Goal: Information Seeking & Learning: Learn about a topic

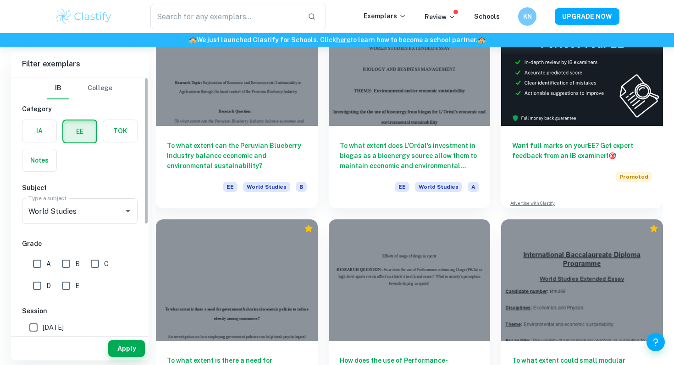
scroll to position [196, 0]
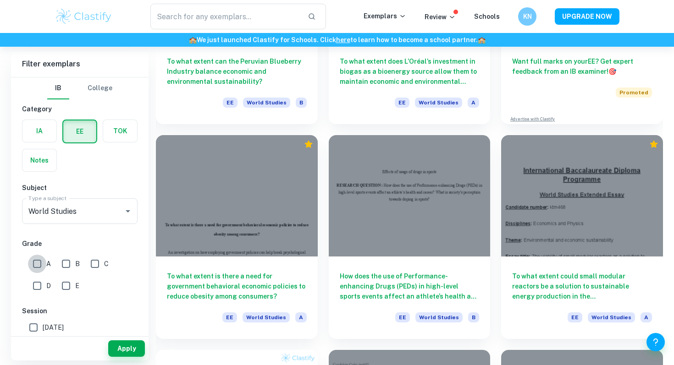
click at [38, 267] on input "A" at bounding box center [37, 264] width 18 height 18
checkbox input "true"
click at [66, 265] on input "B" at bounding box center [66, 264] width 18 height 18
checkbox input "true"
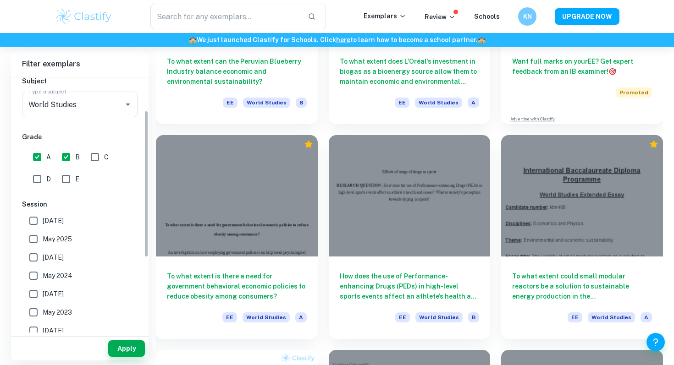
scroll to position [0, 0]
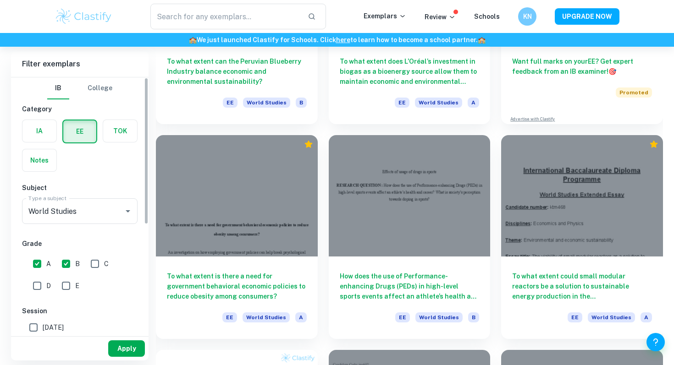
click at [130, 352] on button "Apply" at bounding box center [126, 349] width 37 height 17
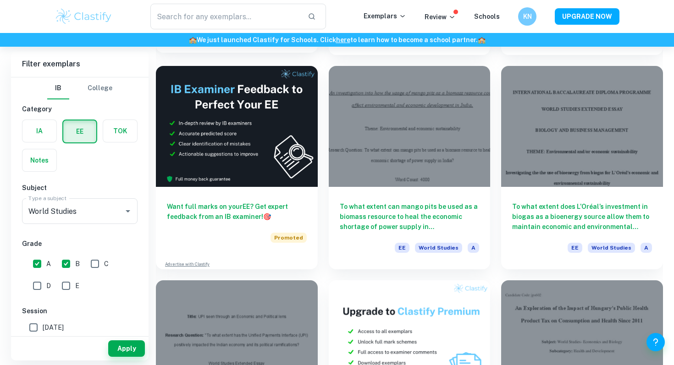
scroll to position [1349, 0]
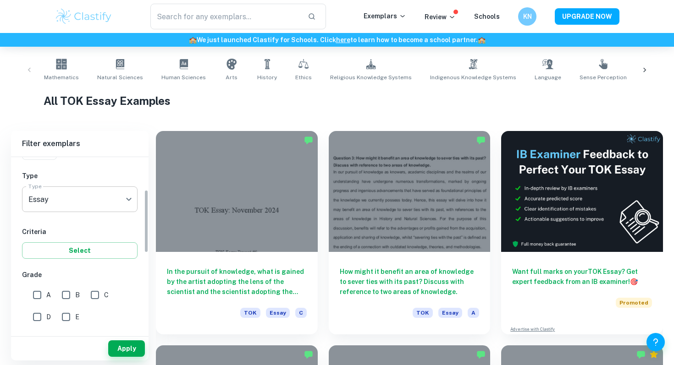
scroll to position [92, 0]
click at [39, 297] on input "A" at bounding box center [37, 295] width 18 height 18
checkbox input "true"
click at [76, 291] on span "B" at bounding box center [77, 295] width 5 height 10
click at [75, 291] on input "B" at bounding box center [66, 295] width 18 height 18
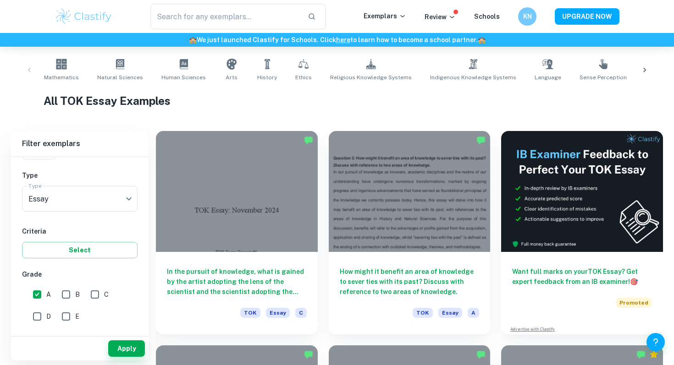
checkbox input "true"
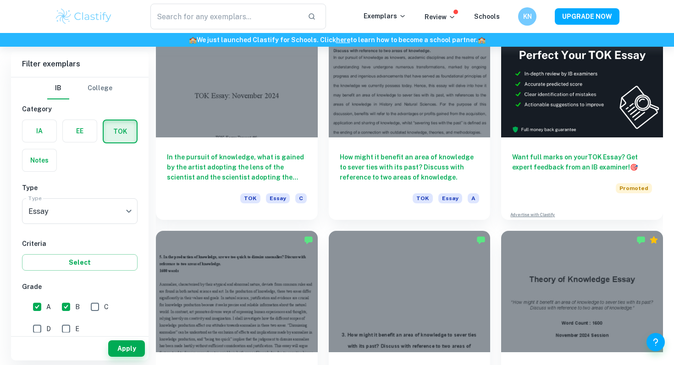
scroll to position [214, 0]
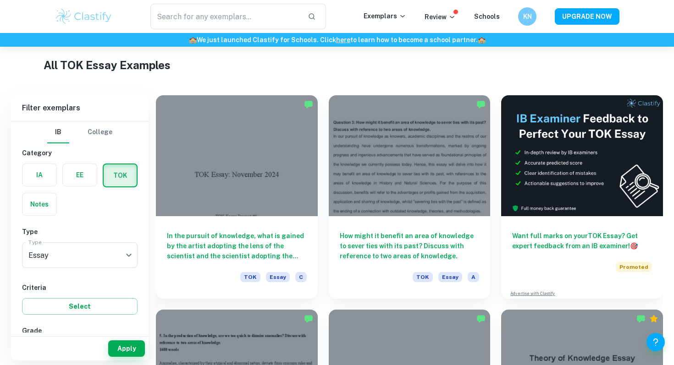
click at [360, 63] on h1 "All TOK Essay Examples" at bounding box center [337, 65] width 587 height 17
click at [365, 72] on h1 "All TOK Essay Examples" at bounding box center [337, 65] width 587 height 17
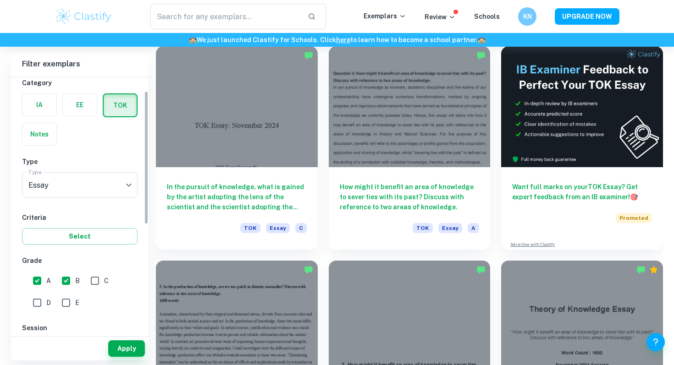
scroll to position [28, 0]
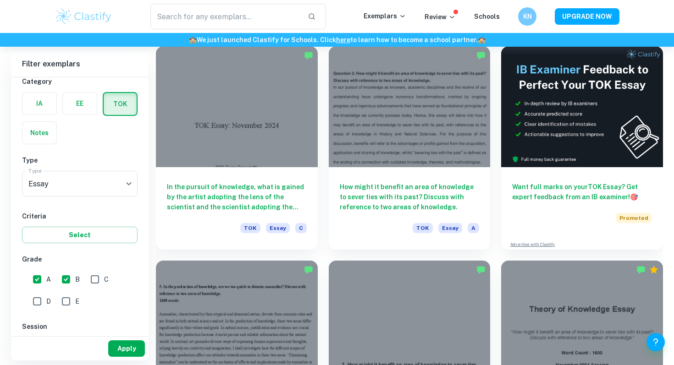
click at [130, 352] on button "Apply" at bounding box center [126, 349] width 37 height 17
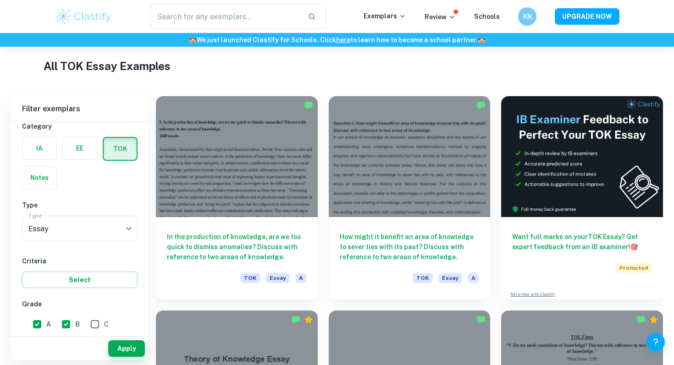
scroll to position [216, 0]
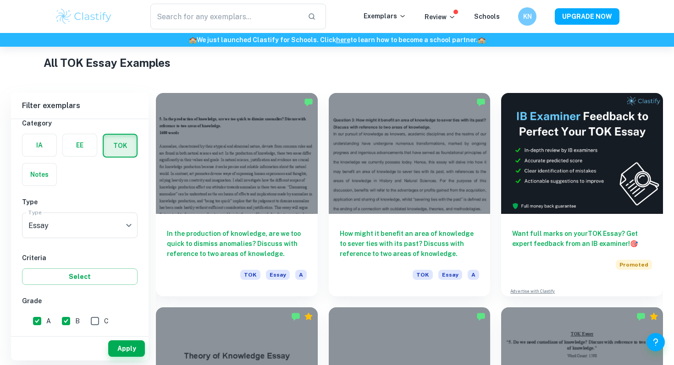
click at [366, 61] on h1 "All TOK Essay Examples" at bounding box center [337, 63] width 587 height 17
click at [335, 65] on h1 "All TOK Essay Examples" at bounding box center [337, 63] width 587 height 17
click at [322, 65] on h1 "All TOK Essay Examples" at bounding box center [337, 63] width 587 height 17
click at [461, 71] on div "All TOK Essay Examples" at bounding box center [337, 65] width 587 height 20
click at [316, 62] on h1 "All TOK Essay Examples" at bounding box center [337, 63] width 587 height 17
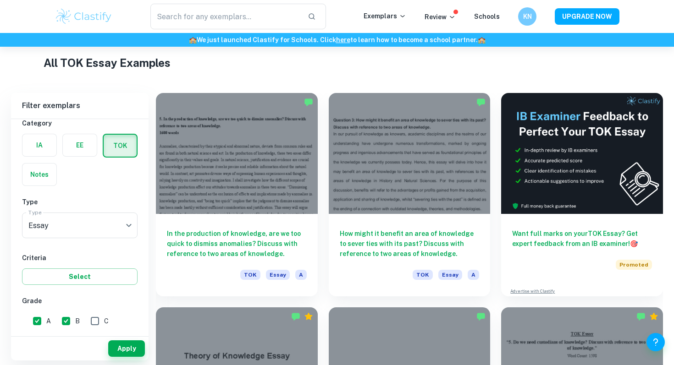
click at [319, 69] on h1 "All TOK Essay Examples" at bounding box center [337, 63] width 587 height 17
click at [323, 63] on h1 "All TOK Essay Examples" at bounding box center [337, 63] width 587 height 17
click at [495, 68] on h1 "All TOK Essay Examples" at bounding box center [337, 63] width 587 height 17
click at [322, 66] on h1 "All TOK Essay Examples" at bounding box center [337, 63] width 587 height 17
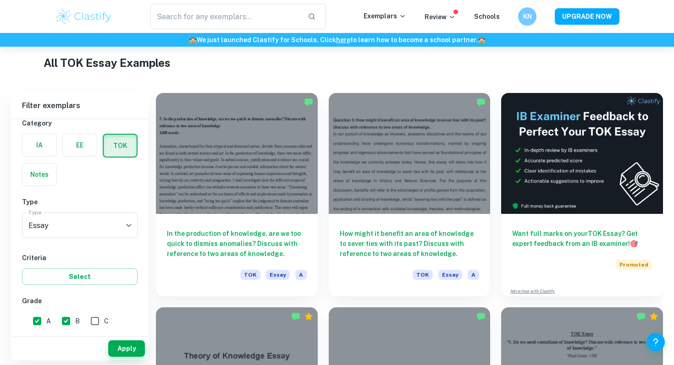
click at [323, 71] on div "All TOK Essay Examples" at bounding box center [337, 65] width 587 height 20
click at [319, 68] on h1 "All TOK Essay Examples" at bounding box center [337, 63] width 587 height 17
click at [321, 67] on h1 "All TOK Essay Examples" at bounding box center [337, 63] width 587 height 17
click at [325, 64] on h1 "All TOK Essay Examples" at bounding box center [337, 63] width 587 height 17
click at [436, 70] on h1 "All TOK Essay Examples" at bounding box center [337, 63] width 587 height 17
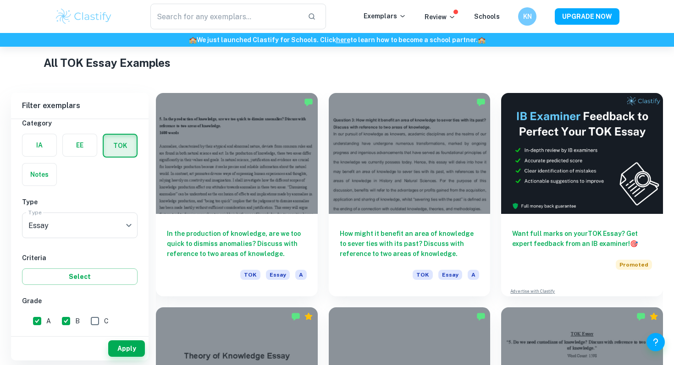
click at [436, 70] on h1 "All TOK Essay Examples" at bounding box center [337, 63] width 587 height 17
click at [414, 65] on h1 "All TOK Essay Examples" at bounding box center [337, 63] width 587 height 17
click at [334, 63] on h1 "All TOK Essay Examples" at bounding box center [337, 63] width 587 height 17
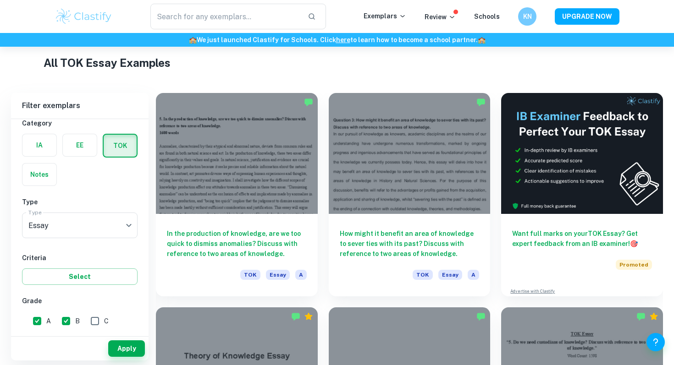
click at [491, 67] on h1 "All TOK Essay Examples" at bounding box center [337, 63] width 587 height 17
click at [499, 66] on h1 "All TOK Essay Examples" at bounding box center [337, 63] width 587 height 17
click at [493, 69] on h1 "All TOK Essay Examples" at bounding box center [337, 63] width 587 height 17
click at [498, 69] on h1 "All TOK Essay Examples" at bounding box center [337, 63] width 587 height 17
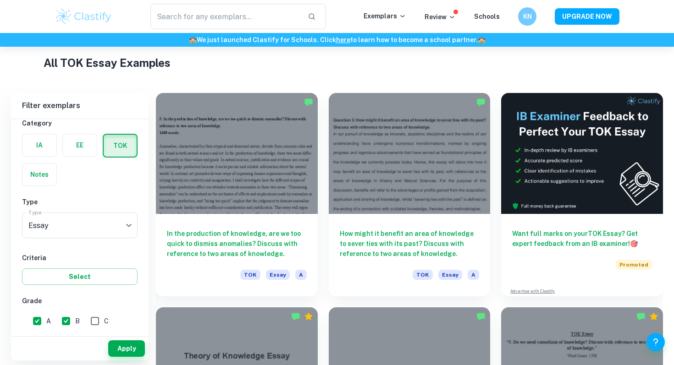
click at [489, 68] on h1 "All TOK Essay Examples" at bounding box center [337, 63] width 587 height 17
click at [492, 66] on h1 "All TOK Essay Examples" at bounding box center [337, 63] width 587 height 17
click at [495, 72] on div "All TOK Essay Examples" at bounding box center [337, 65] width 587 height 20
click at [320, 71] on div "All TOK Essay Examples" at bounding box center [337, 65] width 587 height 20
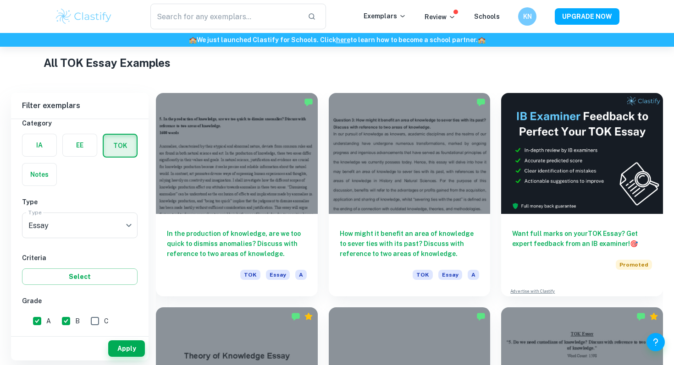
click at [320, 71] on div "All TOK Essay Examples" at bounding box center [337, 65] width 587 height 20
click at [493, 66] on h1 "All TOK Essay Examples" at bounding box center [337, 63] width 587 height 17
click at [320, 67] on h1 "All TOK Essay Examples" at bounding box center [337, 63] width 587 height 17
click at [320, 68] on h1 "All TOK Essay Examples" at bounding box center [337, 63] width 587 height 17
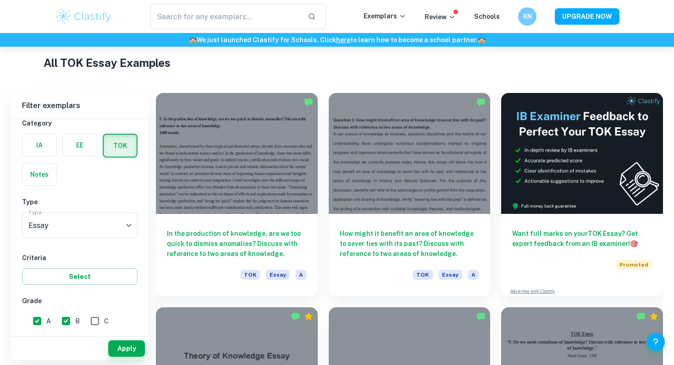
click at [320, 66] on h1 "All TOK Essay Examples" at bounding box center [337, 63] width 587 height 17
click at [321, 71] on h1 "All TOK Essay Examples" at bounding box center [337, 63] width 587 height 17
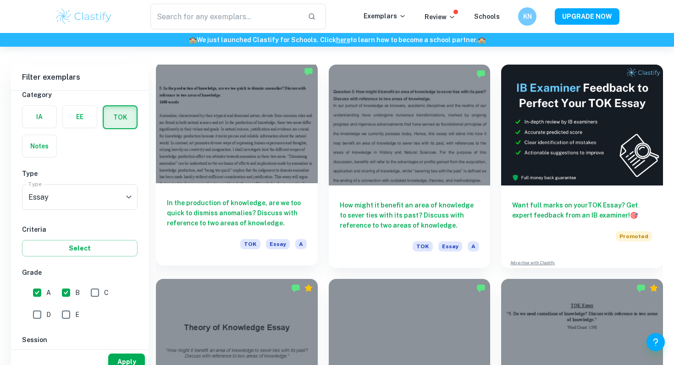
scroll to position [279, 0]
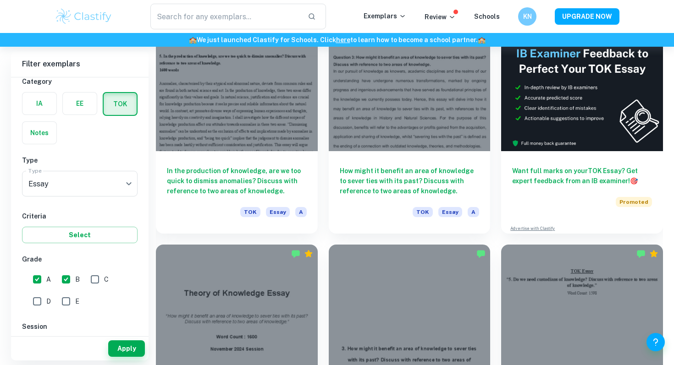
click at [342, 11] on div "​" at bounding box center [238, 17] width 251 height 26
click at [339, 21] on div "​" at bounding box center [238, 17] width 251 height 26
click at [344, 11] on div "​" at bounding box center [238, 17] width 251 height 26
click at [346, 12] on div "​" at bounding box center [238, 17] width 251 height 26
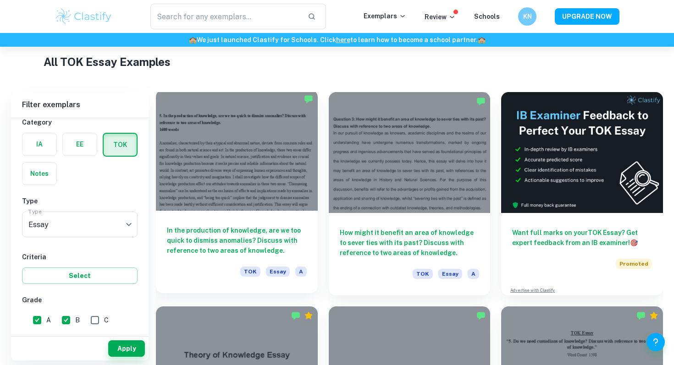
scroll to position [220, 0]
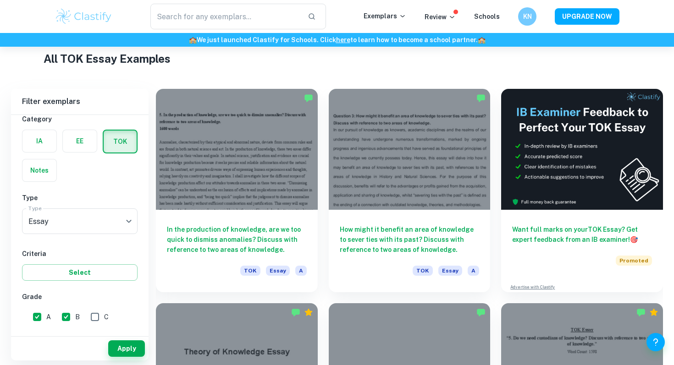
click at [320, 64] on h1 "All TOK Essay Examples" at bounding box center [337, 58] width 587 height 17
click at [326, 65] on h1 "All TOK Essay Examples" at bounding box center [337, 58] width 587 height 17
click at [320, 66] on h1 "All TOK Essay Examples" at bounding box center [337, 58] width 587 height 17
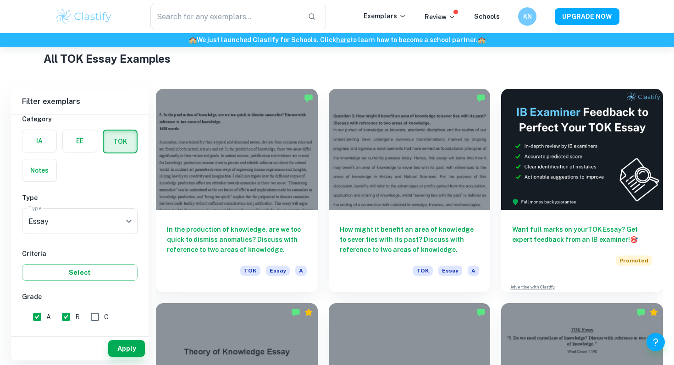
click at [320, 66] on h1 "All TOK Essay Examples" at bounding box center [337, 58] width 587 height 17
click at [505, 67] on div "All TOK Essay Examples" at bounding box center [337, 60] width 587 height 20
click at [491, 61] on h1 "All TOK Essay Examples" at bounding box center [337, 58] width 587 height 17
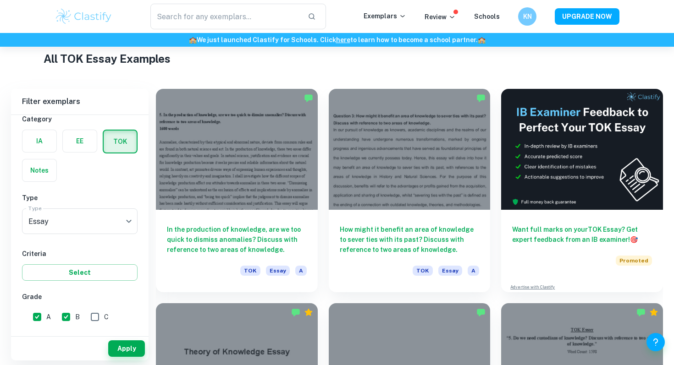
click at [493, 62] on h1 "All TOK Essay Examples" at bounding box center [337, 58] width 587 height 17
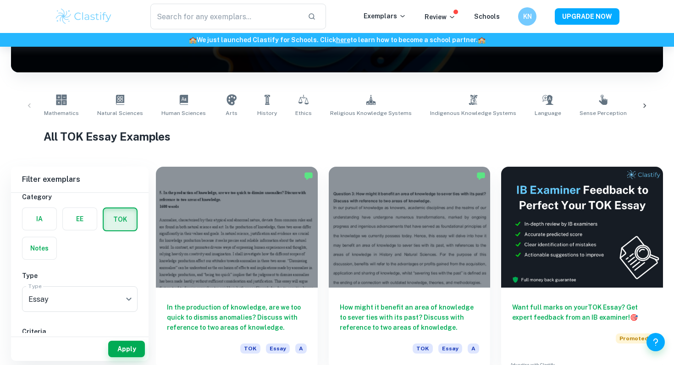
scroll to position [143, 0]
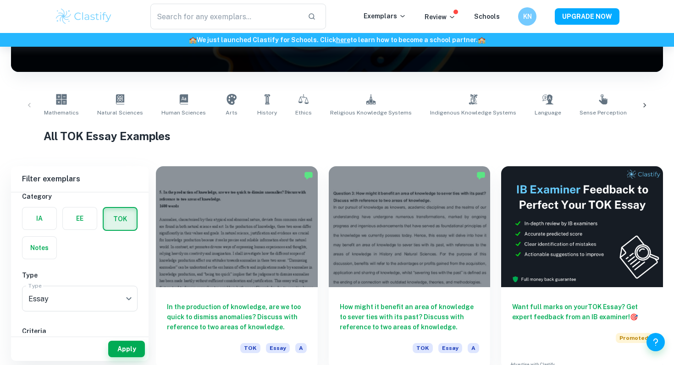
click at [365, 131] on h1 "All TOK Essay Examples" at bounding box center [337, 136] width 587 height 17
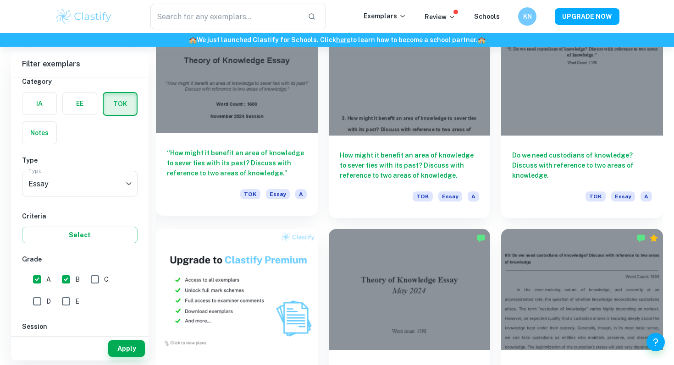
scroll to position [575, 0]
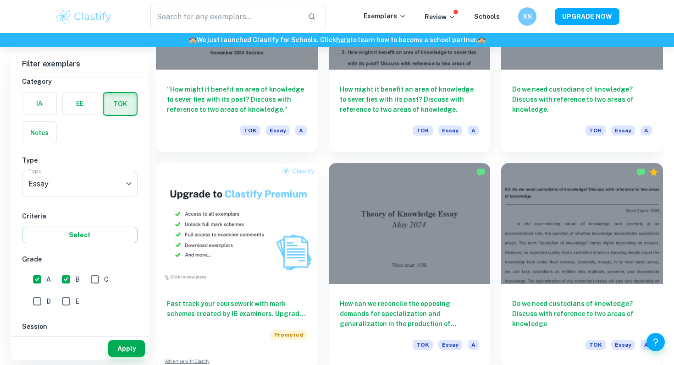
click at [349, 18] on div "​" at bounding box center [238, 17] width 251 height 26
click at [495, 153] on div "Do we need custodians of knowledge? Discuss with reference to two areas of know…" at bounding box center [576, 259] width 173 height 215
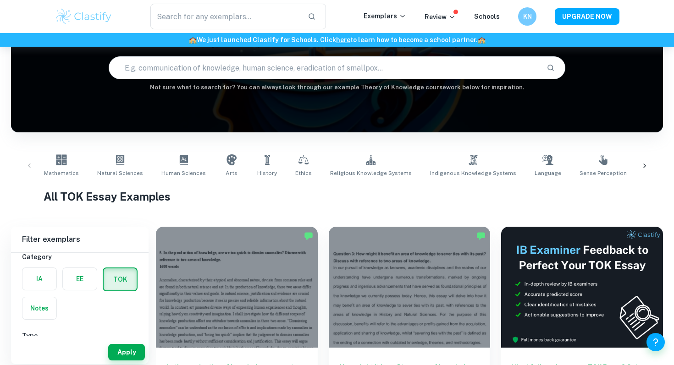
scroll to position [19, 0]
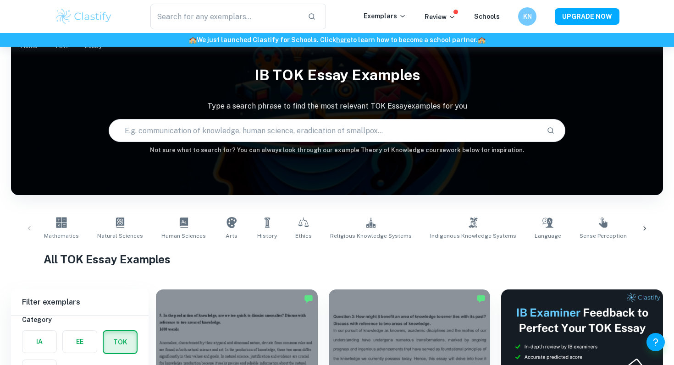
click at [379, 135] on input "text" at bounding box center [324, 131] width 430 height 26
type input "the arts"
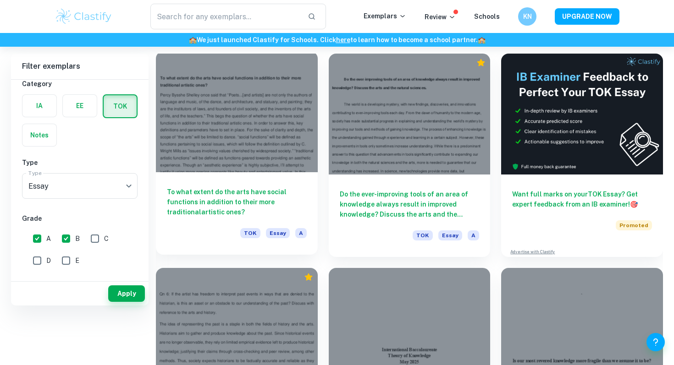
scroll to position [184, 0]
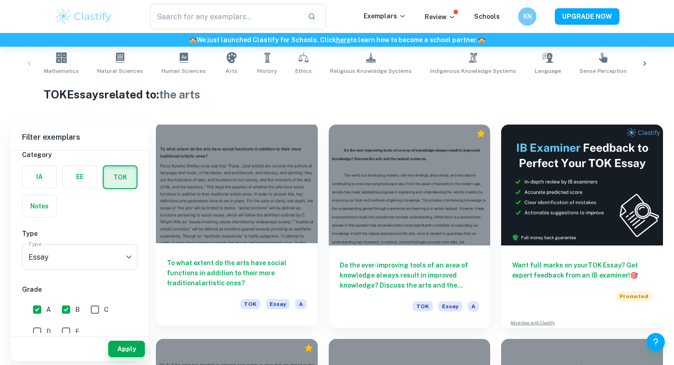
click at [235, 182] on div at bounding box center [237, 182] width 162 height 121
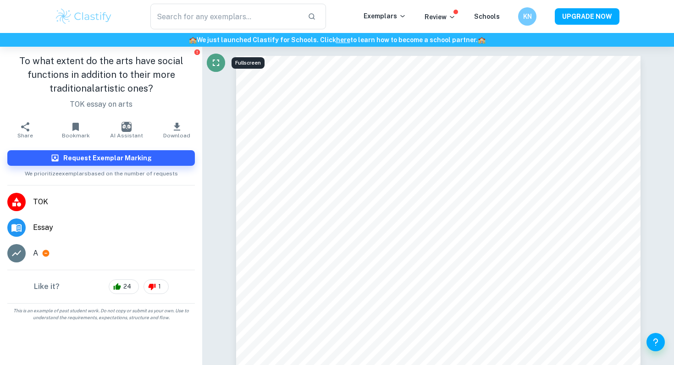
click at [218, 68] on button "Fullscreen" at bounding box center [216, 63] width 18 height 18
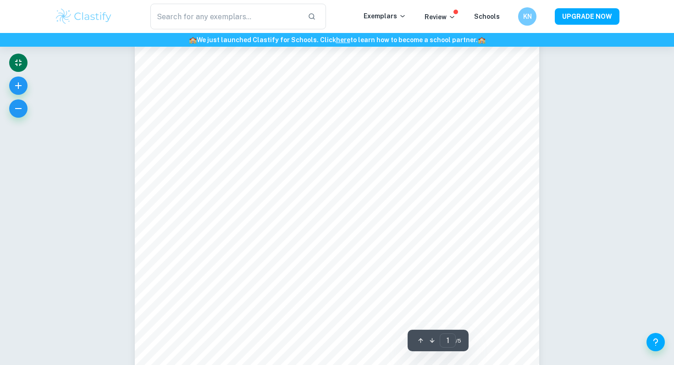
scroll to position [62, 0]
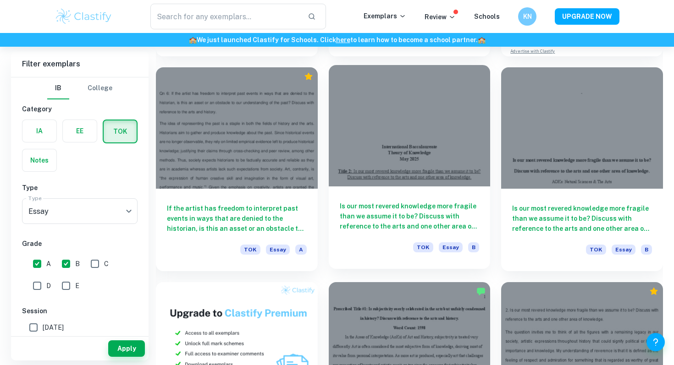
scroll to position [466, 0]
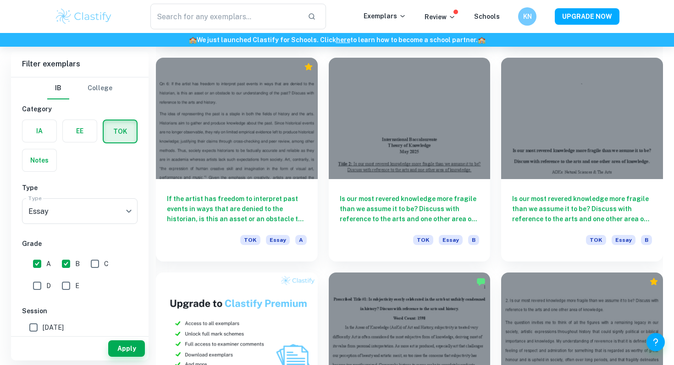
click at [378, 264] on div "Is subjectivity overly celebrated in the arts but unfairly condemned in history…" at bounding box center [404, 369] width 173 height 215
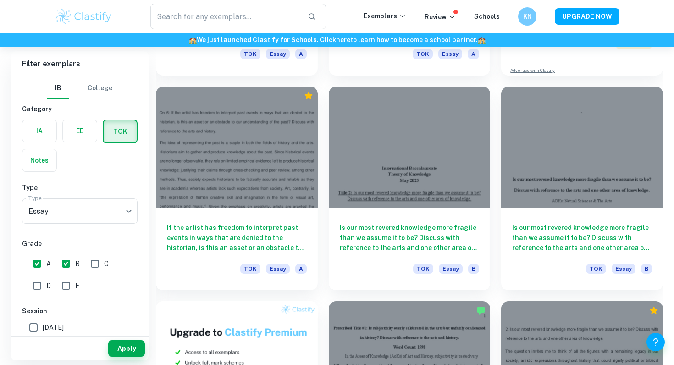
scroll to position [436, 0]
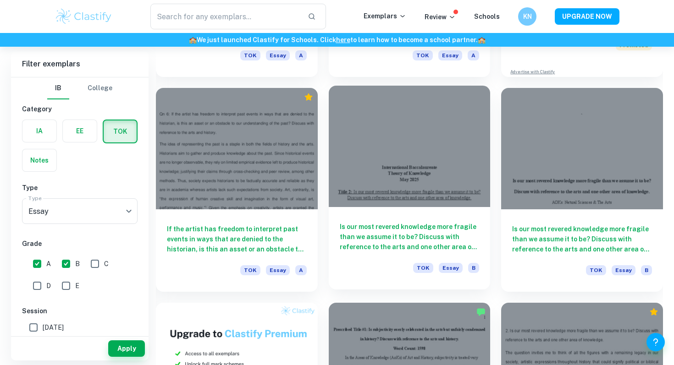
click at [436, 185] on div at bounding box center [410, 146] width 162 height 121
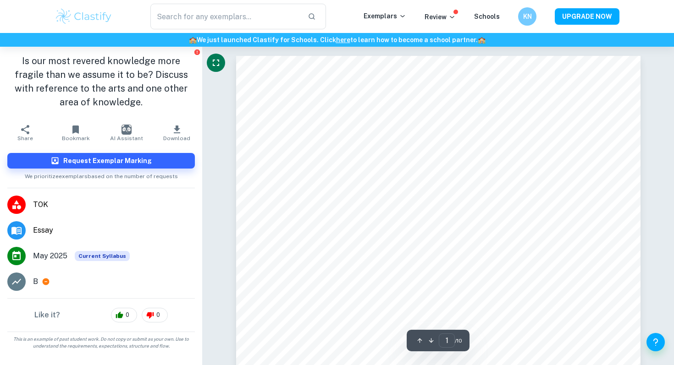
click at [218, 62] on icon "Fullscreen" at bounding box center [215, 62] width 11 height 11
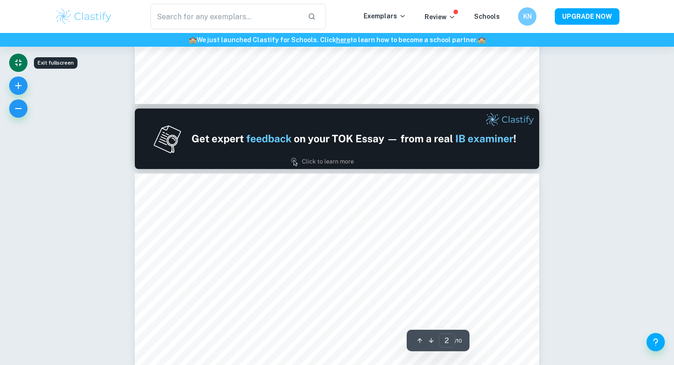
type input "1"
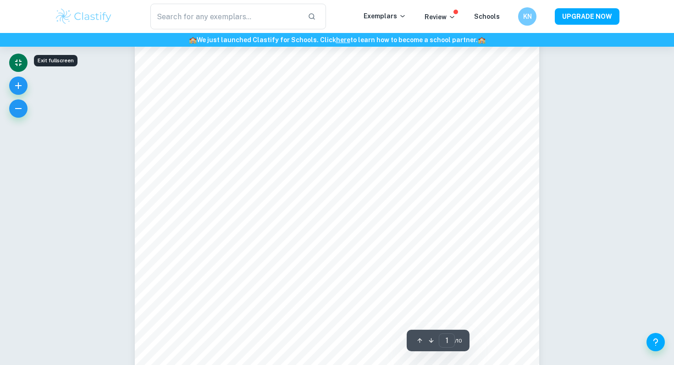
scroll to position [155, 0]
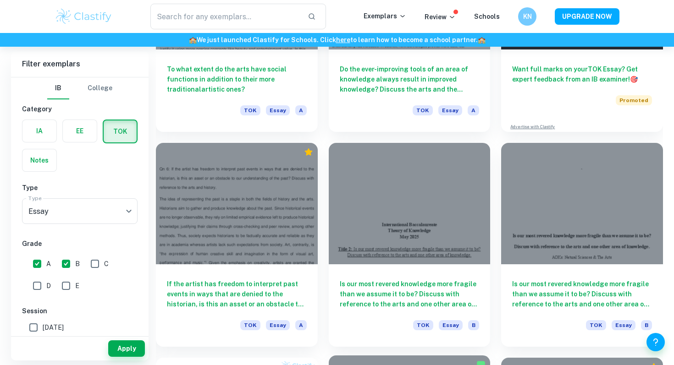
scroll to position [402, 0]
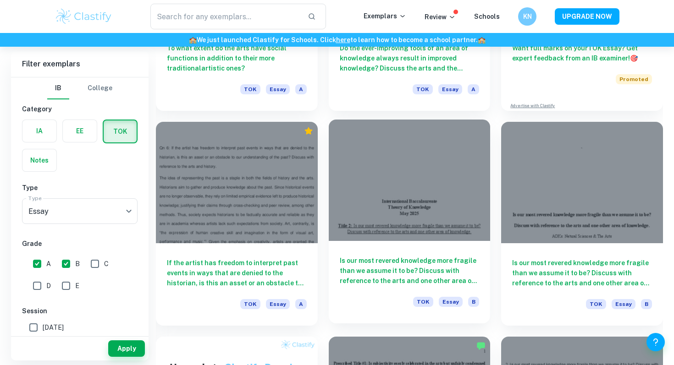
click at [403, 256] on h6 "Is our most revered knowledge more fragile than we assume it to be? Discuss wit…" at bounding box center [410, 271] width 140 height 30
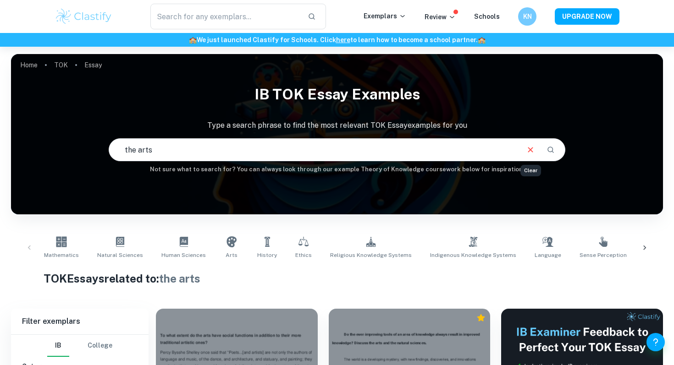
click at [528, 149] on icon "Clear" at bounding box center [530, 150] width 10 height 10
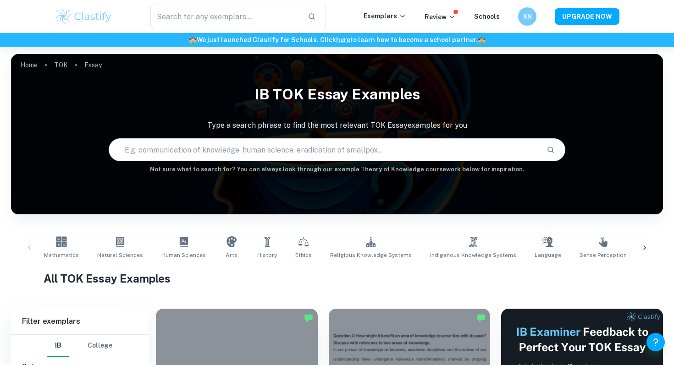
click at [500, 149] on input "text" at bounding box center [324, 150] width 430 height 26
type input "revered"
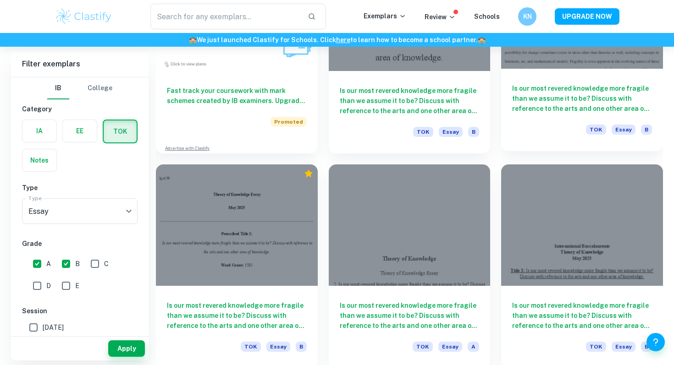
scroll to position [826, 0]
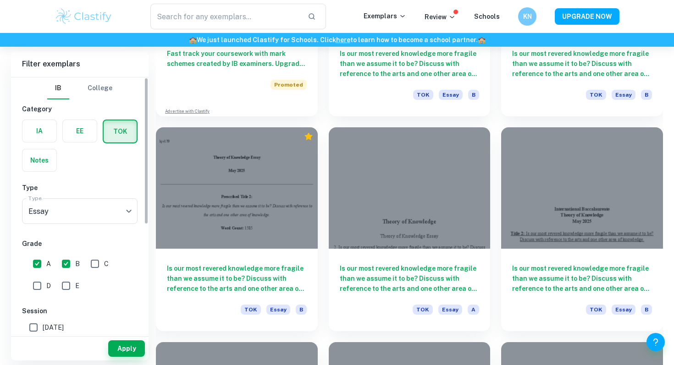
click at [65, 264] on input "B" at bounding box center [66, 264] width 18 height 18
checkbox input "false"
click at [123, 353] on button "Apply" at bounding box center [126, 349] width 37 height 17
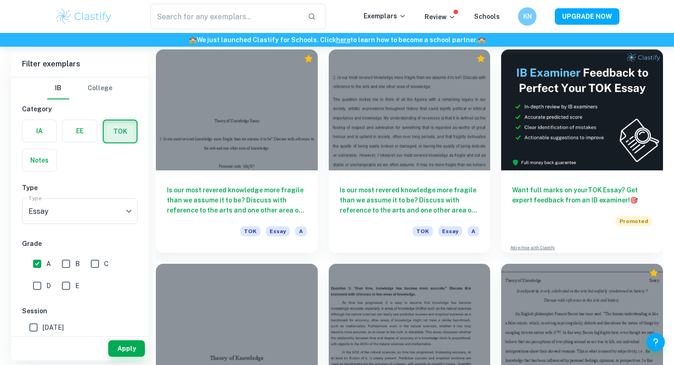
scroll to position [435, 0]
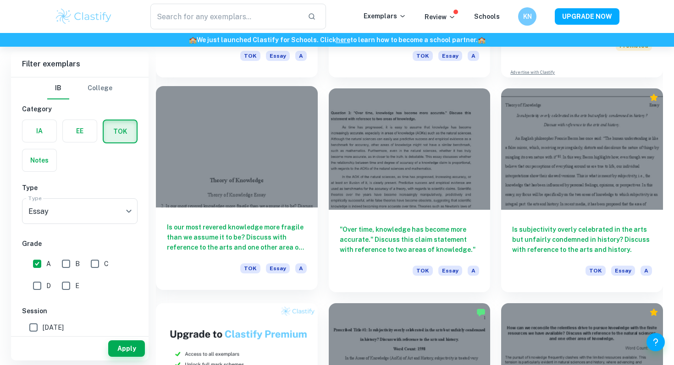
click at [281, 194] on div at bounding box center [237, 146] width 162 height 121
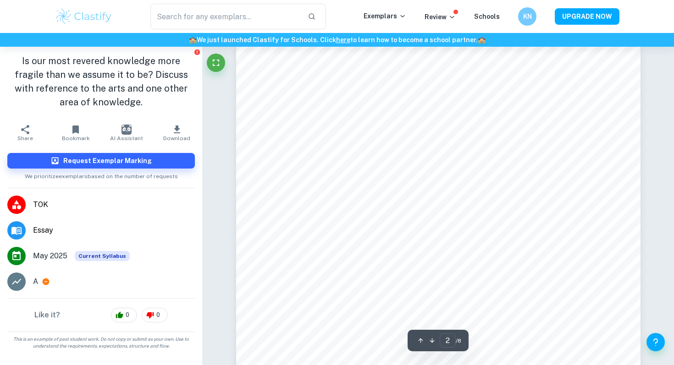
scroll to position [655, 0]
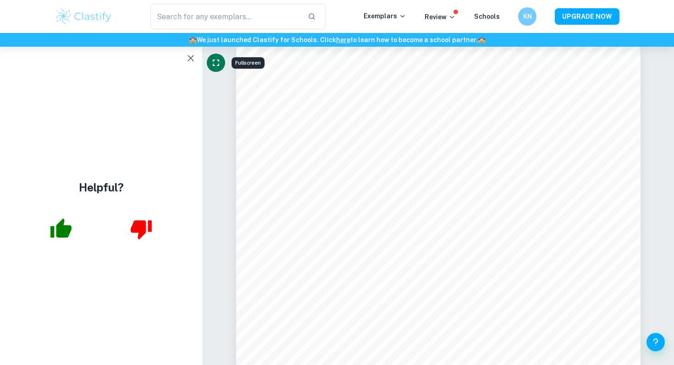
click at [215, 57] on icon "Fullscreen" at bounding box center [215, 62] width 11 height 11
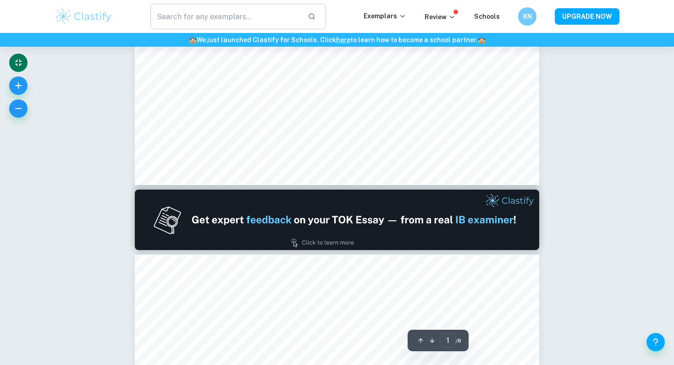
scroll to position [0, 0]
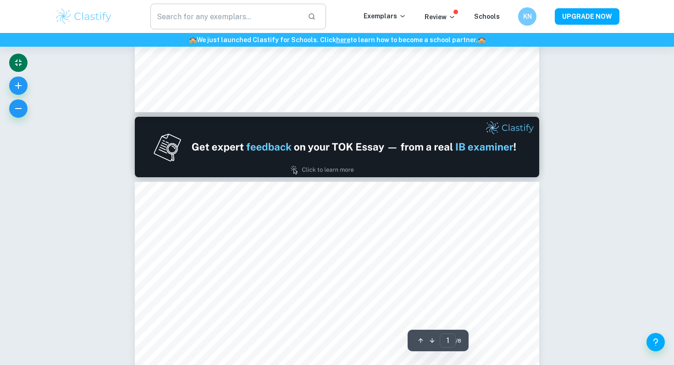
type input "2"
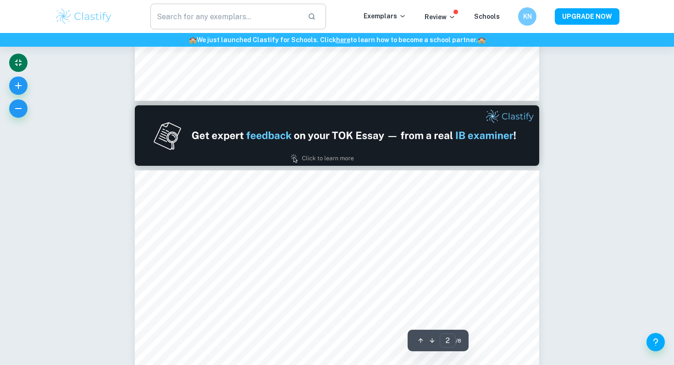
scroll to position [613, 0]
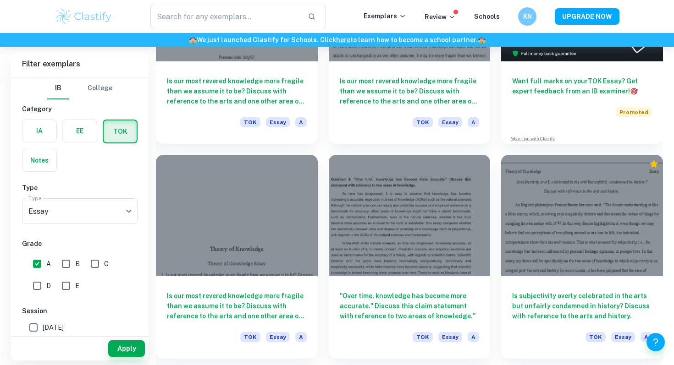
scroll to position [373, 0]
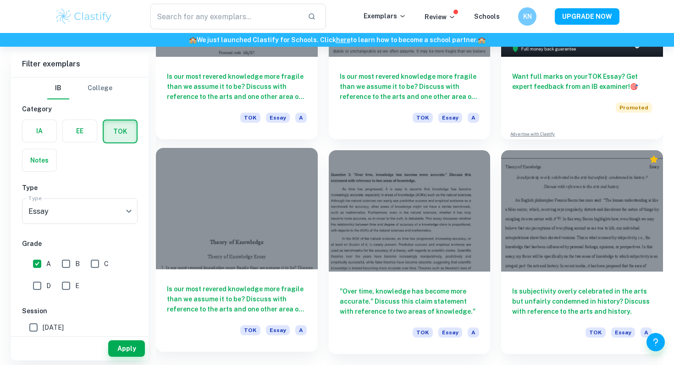
click at [285, 211] on div at bounding box center [237, 208] width 162 height 121
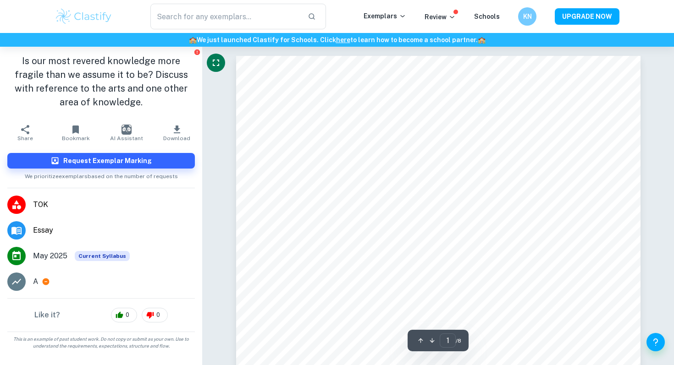
click at [215, 68] on icon "Fullscreen" at bounding box center [215, 62] width 11 height 11
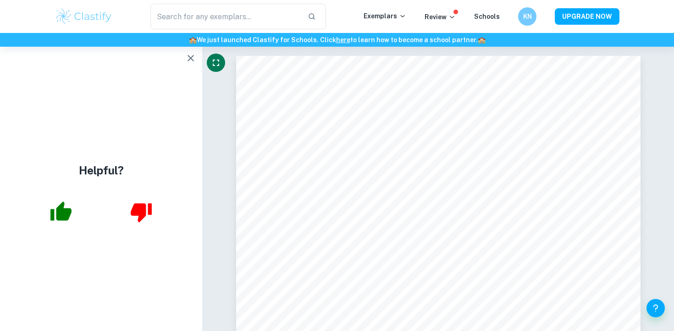
click at [211, 63] on icon "Fullscreen" at bounding box center [215, 62] width 11 height 11
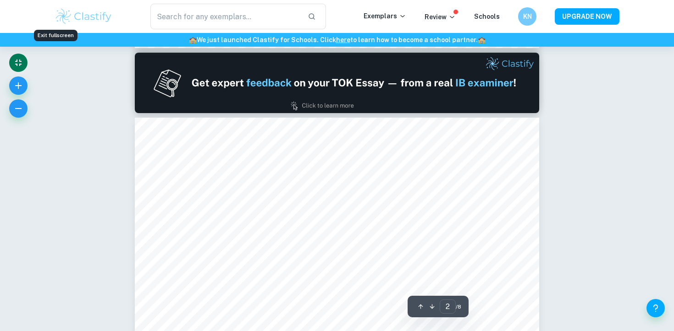
scroll to position [682, 0]
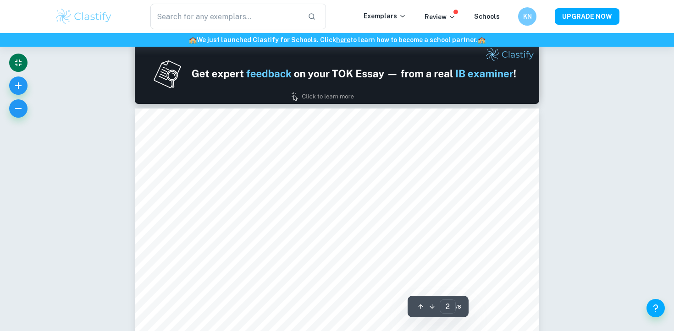
type input "1"
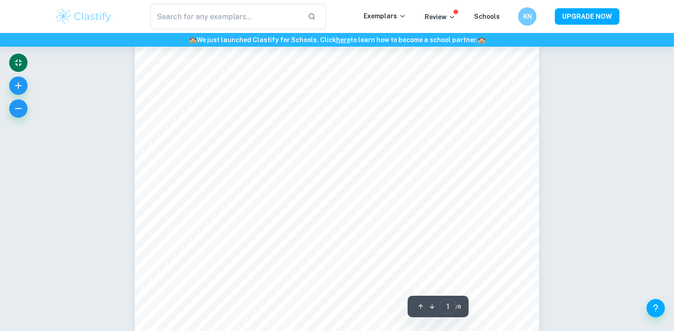
scroll to position [109, 0]
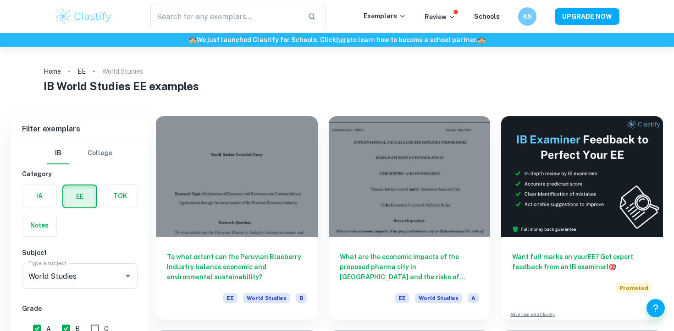
scroll to position [1349, 0]
